Goal: Task Accomplishment & Management: Complete application form

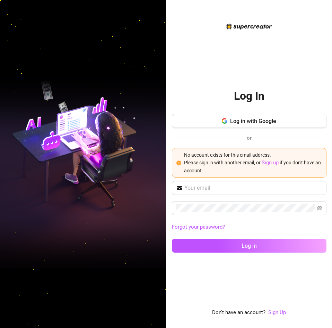
click at [276, 165] on link "Sign up" at bounding box center [270, 162] width 17 height 6
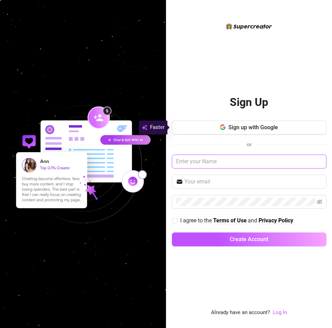
click at [245, 159] on input "text" at bounding box center [249, 161] width 155 height 14
type input "bendok"
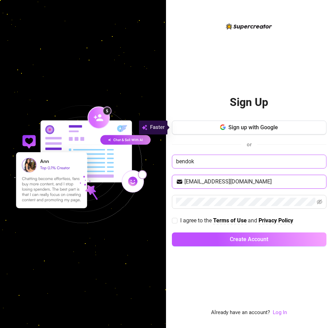
type input "[EMAIL_ADDRESS][DOMAIN_NAME]"
click at [196, 220] on span "I agree to the" at bounding box center [196, 220] width 33 height 7
click at [177, 220] on input "I agree to the Terms of Use and Privacy Policy" at bounding box center [174, 220] width 5 height 5
checkbox input "true"
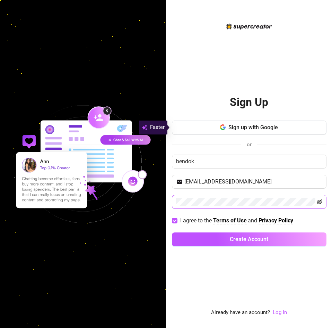
click at [321, 203] on icon "eye-invisible" at bounding box center [320, 201] width 6 height 5
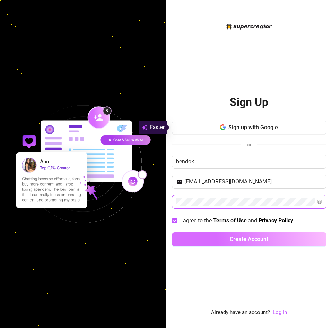
click at [254, 234] on button "Create Account" at bounding box center [249, 239] width 155 height 14
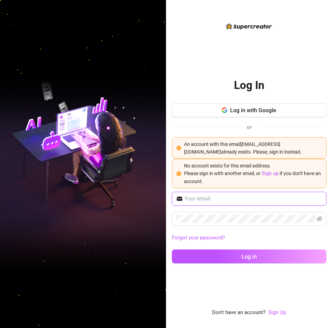
type input "[EMAIL_ADDRESS][DOMAIN_NAME]"
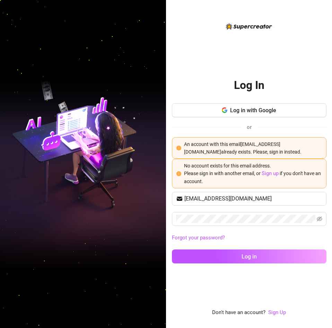
click at [256, 112] on span "Log in with Google" at bounding box center [253, 110] width 46 height 7
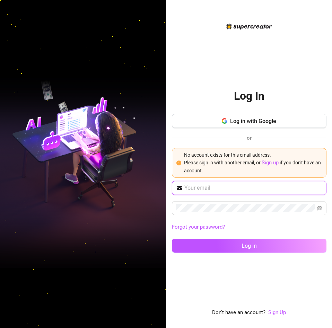
type input "[EMAIL_ADDRESS][DOMAIN_NAME]"
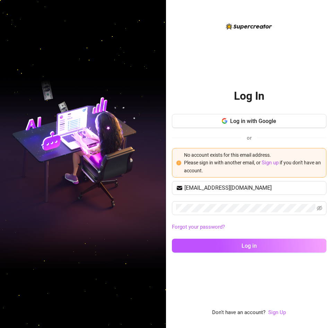
click at [267, 128] on div "Log in with Google or No account exists for this email address. Please sign in …" at bounding box center [249, 145] width 155 height 63
click at [267, 124] on button "Log in with Google" at bounding box center [249, 121] width 155 height 14
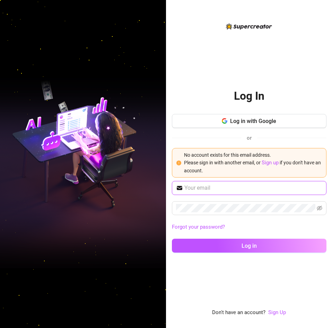
type input "[EMAIL_ADDRESS][DOMAIN_NAME]"
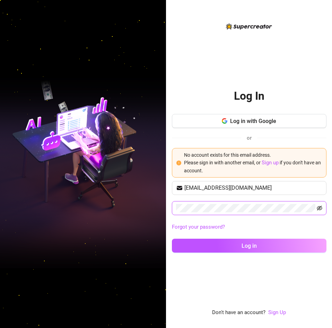
click at [320, 210] on icon "eye-invisible" at bounding box center [320, 207] width 6 height 5
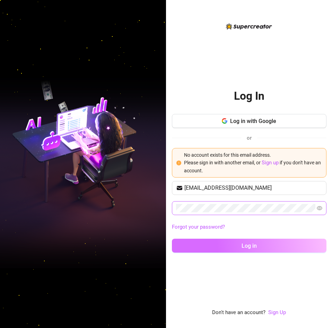
click at [190, 244] on button "Log in" at bounding box center [249, 245] width 155 height 14
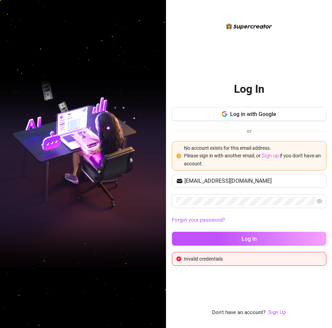
click at [271, 156] on link "Sign up" at bounding box center [270, 155] width 17 height 6
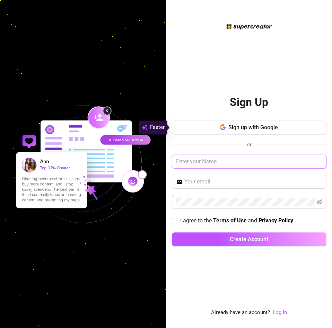
click at [231, 162] on input "text" at bounding box center [249, 161] width 155 height 14
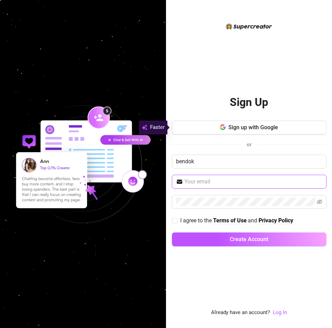
click at [203, 182] on input "text" at bounding box center [254, 181] width 138 height 8
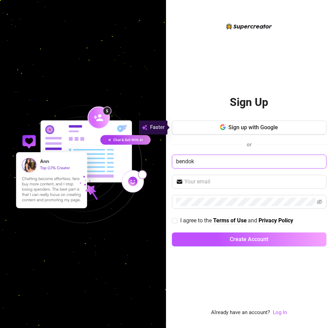
click at [210, 165] on input "bendok" at bounding box center [249, 161] width 155 height 14
type input "bendoki"
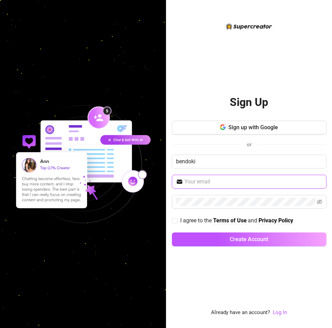
click at [200, 181] on input "text" at bounding box center [254, 181] width 138 height 8
click at [201, 182] on input "text" at bounding box center [254, 181] width 138 height 8
type input "[DOMAIN_NAME][EMAIL_ADDRESS][DOMAIN_NAME]"
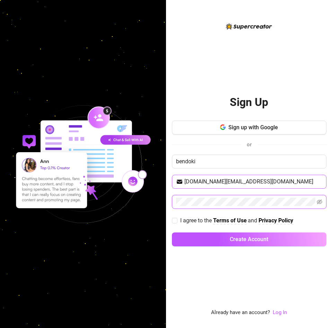
click at [172, 232] on button "Create Account" at bounding box center [249, 239] width 155 height 14
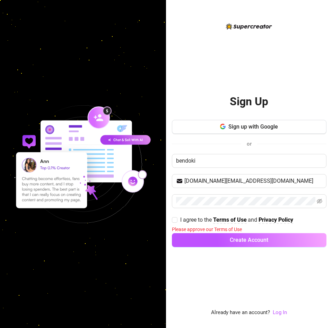
drag, startPoint x: 181, startPoint y: 220, endPoint x: 183, endPoint y: 225, distance: 5.3
click at [181, 220] on span "I agree to the" at bounding box center [196, 219] width 33 height 7
click at [177, 220] on input "I agree to the Terms of Use and Privacy Policy" at bounding box center [174, 219] width 5 height 5
checkbox input "true"
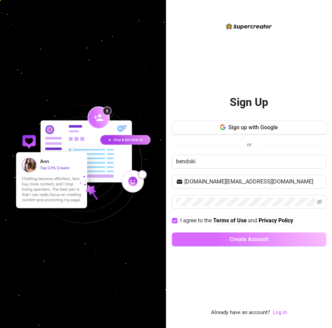
click at [210, 246] on button "Create Account" at bounding box center [249, 239] width 155 height 14
